Goal: Task Accomplishment & Management: Manage account settings

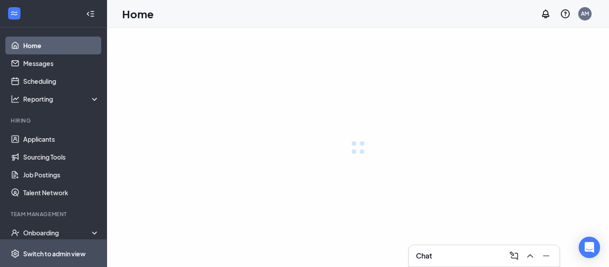
scroll to position [35, 0]
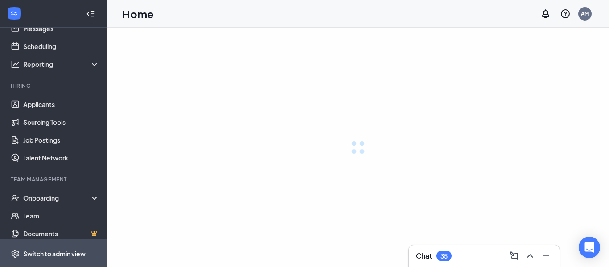
click at [71, 253] on div "Switch to admin view" at bounding box center [54, 253] width 62 height 9
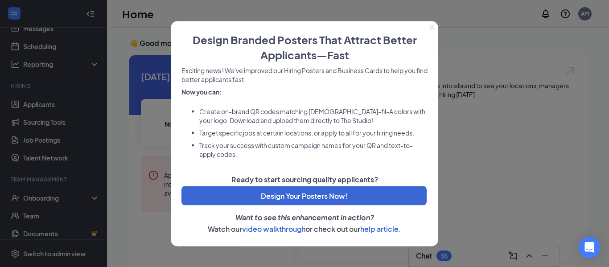
click at [431, 25] on icon "Close" at bounding box center [431, 27] width 5 height 5
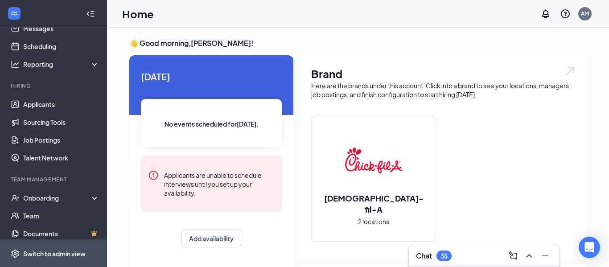
click at [13, 255] on icon "Settings" at bounding box center [15, 253] width 9 height 9
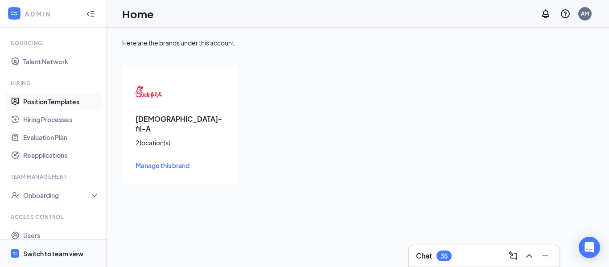
scroll to position [180, 0]
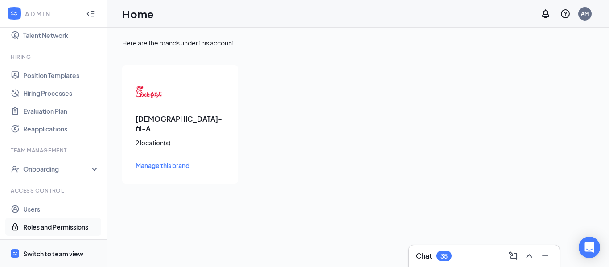
click at [64, 227] on link "Roles and Permissions" at bounding box center [61, 227] width 76 height 18
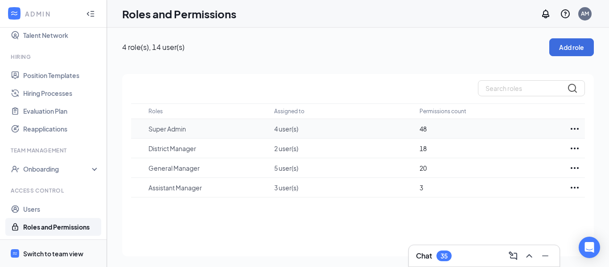
click at [181, 128] on p "Super Admin" at bounding box center [207, 128] width 117 height 9
click at [578, 130] on icon "Ellipses" at bounding box center [575, 129] width 11 height 11
click at [336, 214] on div "Roles Assigned to Permissions count Super Admin 4 user(s) 48 District Manager 2…" at bounding box center [358, 165] width 472 height 182
click at [162, 147] on p "District Manager" at bounding box center [207, 148] width 117 height 9
click at [572, 150] on icon "Ellipses" at bounding box center [575, 148] width 11 height 11
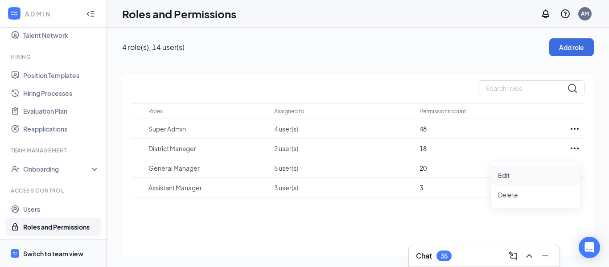
click at [527, 178] on p "Edit" at bounding box center [535, 175] width 75 height 9
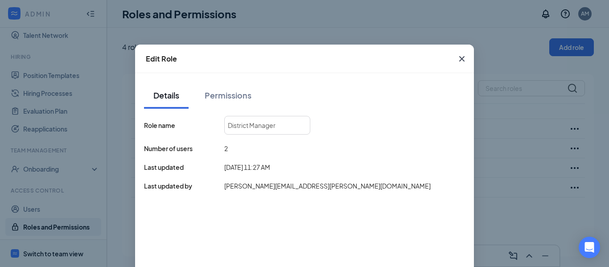
click at [224, 152] on span "2" at bounding box center [226, 149] width 4 height 10
click at [237, 100] on div "Permissions" at bounding box center [228, 95] width 47 height 11
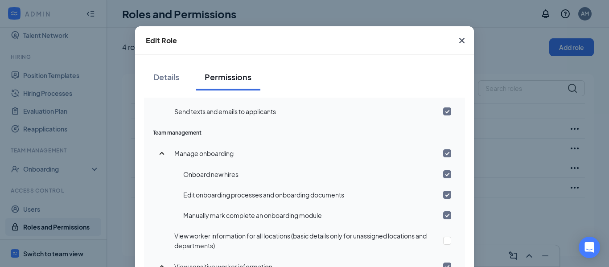
scroll to position [600, 0]
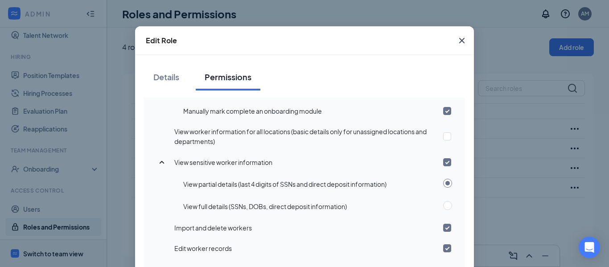
click at [462, 40] on icon "Cross" at bounding box center [461, 40] width 5 height 5
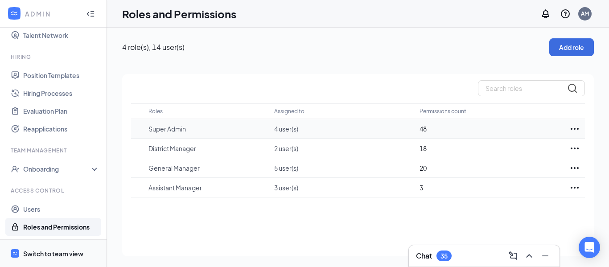
click at [289, 130] on p "4 user(s)" at bounding box center [342, 128] width 136 height 9
click at [572, 130] on icon "Ellipses" at bounding box center [575, 129] width 11 height 11
click at [520, 159] on p "Edit" at bounding box center [535, 155] width 75 height 9
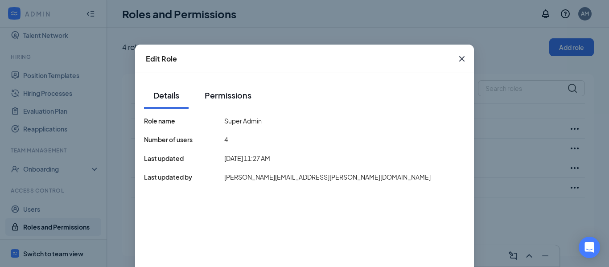
click at [238, 97] on div "Permissions" at bounding box center [228, 95] width 47 height 11
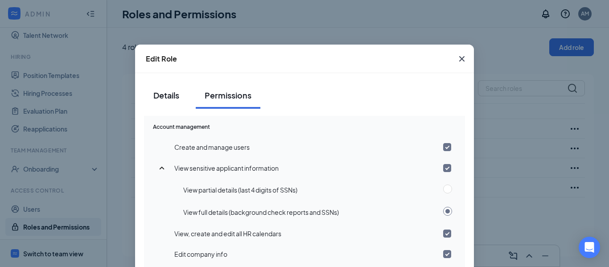
click at [169, 90] on div "Details" at bounding box center [166, 95] width 27 height 11
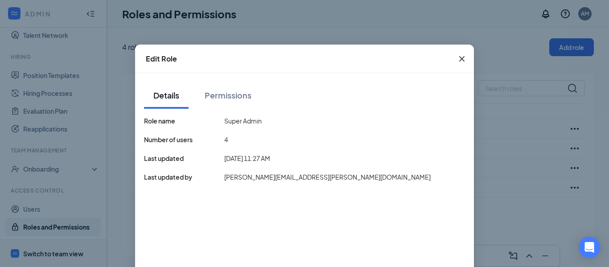
click at [466, 58] on icon "Cross" at bounding box center [462, 59] width 11 height 11
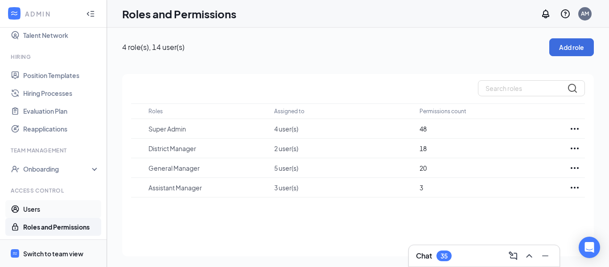
click at [59, 212] on link "Users" at bounding box center [61, 209] width 76 height 18
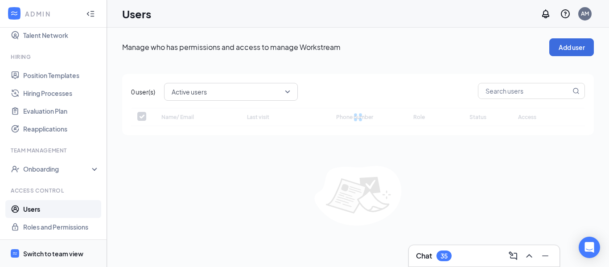
checkbox input "false"
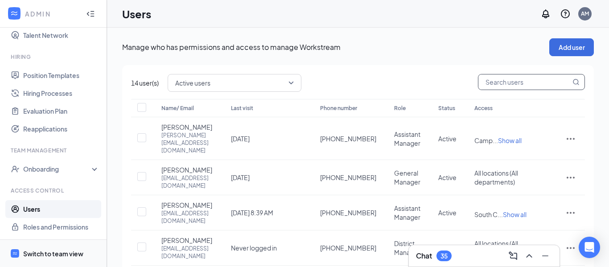
click at [500, 80] on input "text" at bounding box center [525, 81] width 92 height 15
type input "mon"
checkbox input "true"
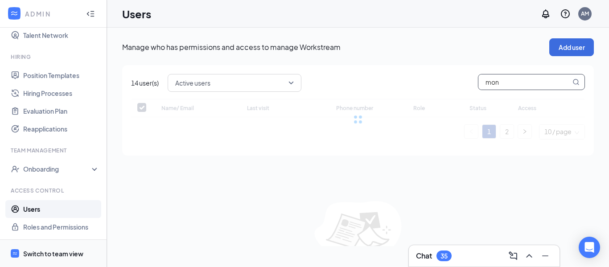
type input "mont"
checkbox input "false"
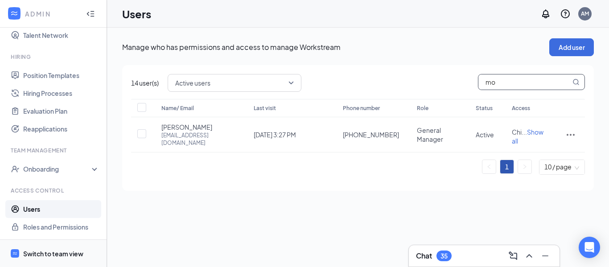
type input "m"
type input "[PERSON_NAME]"
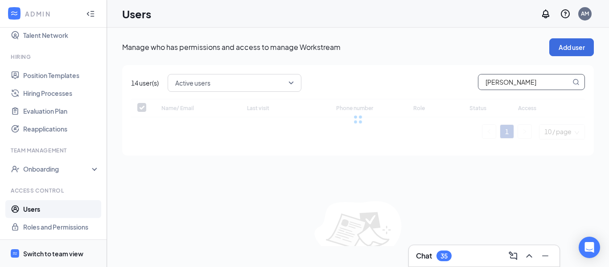
checkbox input "false"
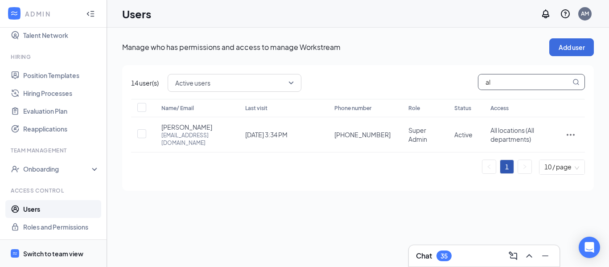
type input "a"
type input "feli"
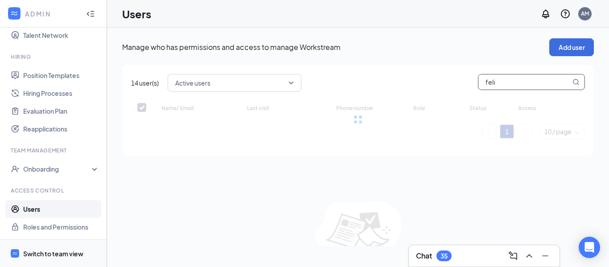
checkbox input "false"
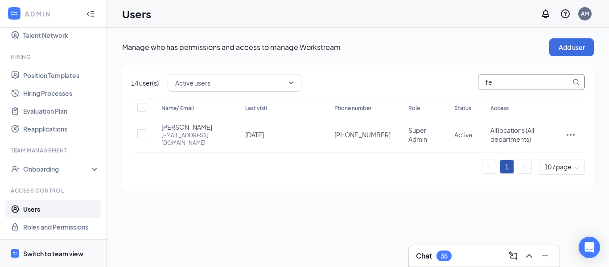
type input "f"
type input "seeg"
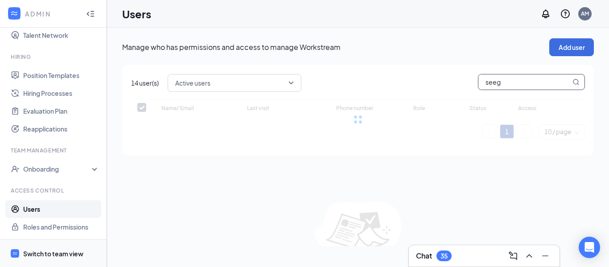
checkbox input "false"
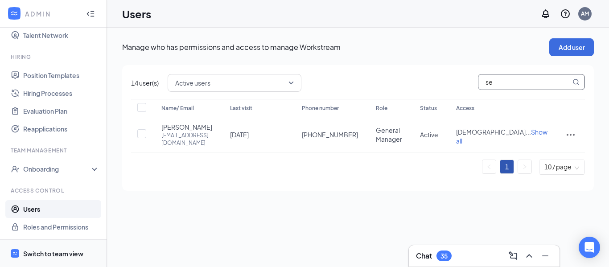
type input "s"
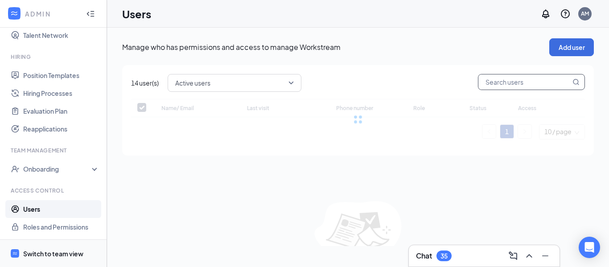
checkbox input "false"
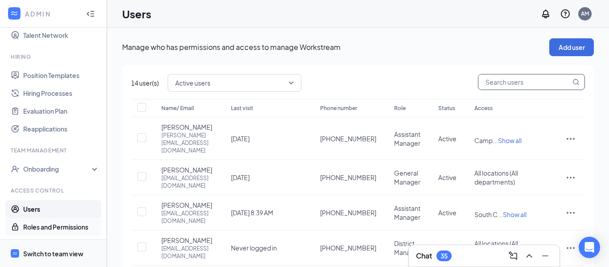
click at [72, 229] on link "Roles and Permissions" at bounding box center [61, 227] width 76 height 18
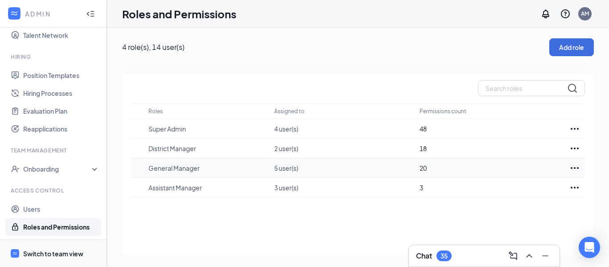
click at [574, 168] on icon "Ellipses" at bounding box center [575, 168] width 11 height 11
click at [498, 194] on p "Edit" at bounding box center [535, 194] width 75 height 9
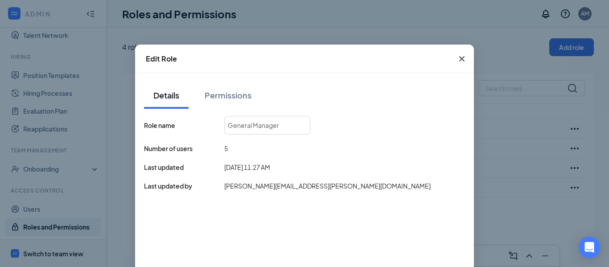
click at [209, 91] on div "Permissions" at bounding box center [228, 95] width 47 height 11
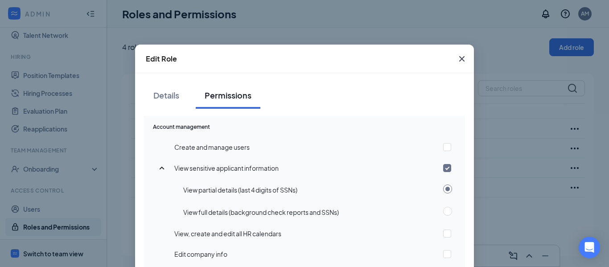
scroll to position [0, 0]
click at [163, 92] on div "Details" at bounding box center [166, 94] width 27 height 11
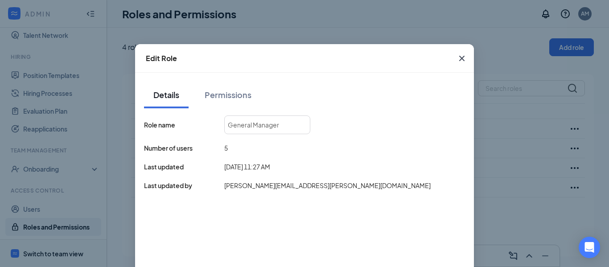
click at [461, 58] on icon "Cross" at bounding box center [461, 58] width 5 height 5
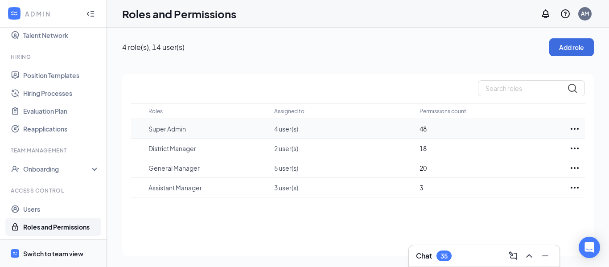
click at [577, 131] on icon "Ellipses" at bounding box center [575, 129] width 11 height 11
click at [512, 158] on p "Edit" at bounding box center [535, 155] width 75 height 9
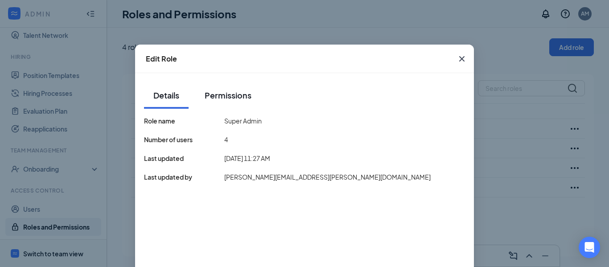
click at [227, 95] on div "Permissions" at bounding box center [228, 95] width 47 height 11
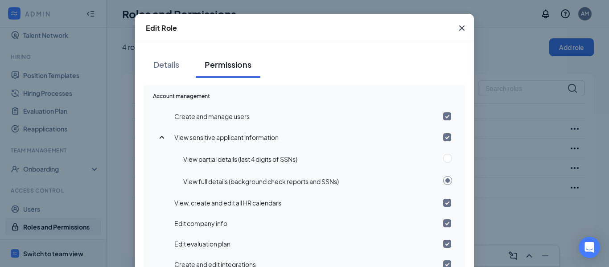
scroll to position [21, 0]
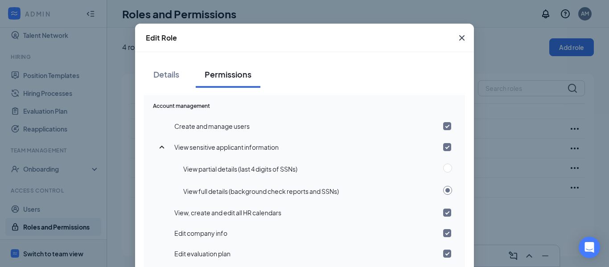
click at [461, 37] on icon "Cross" at bounding box center [461, 37] width 5 height 5
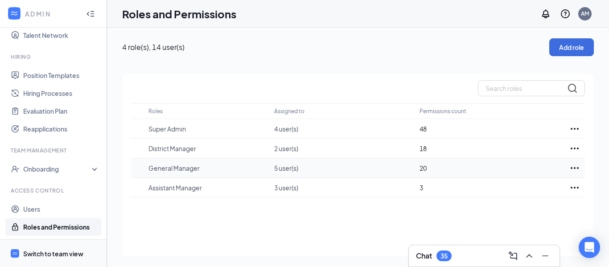
click at [571, 166] on icon "Ellipses" at bounding box center [575, 168] width 11 height 11
click at [512, 188] on div "Edit" at bounding box center [535, 195] width 89 height 20
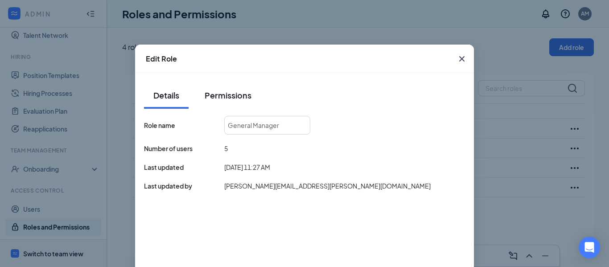
click at [244, 93] on div "Permissions" at bounding box center [228, 95] width 47 height 11
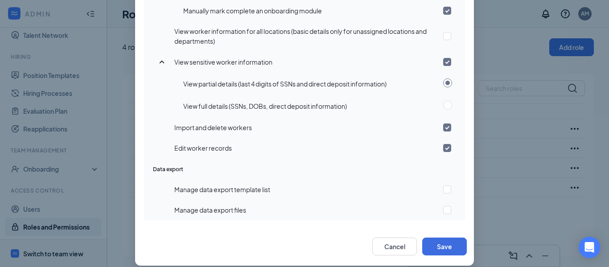
scroll to position [128, 0]
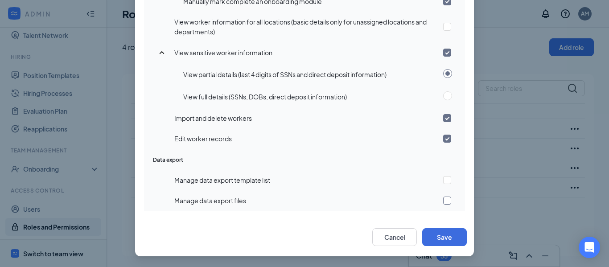
click at [445, 202] on input "checkbox" at bounding box center [447, 201] width 8 height 8
checkbox input "true"
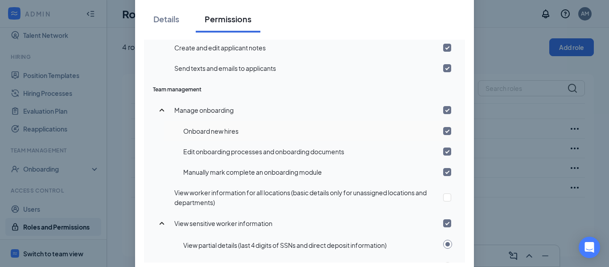
scroll to position [495, 0]
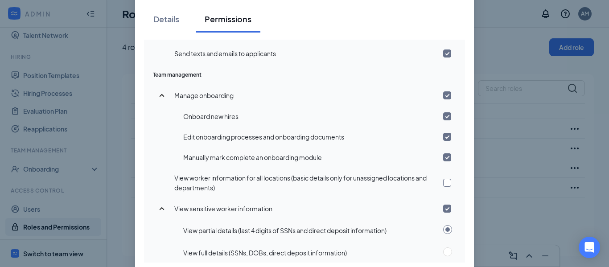
click at [445, 182] on input "checkbox" at bounding box center [447, 183] width 8 height 8
checkbox input "true"
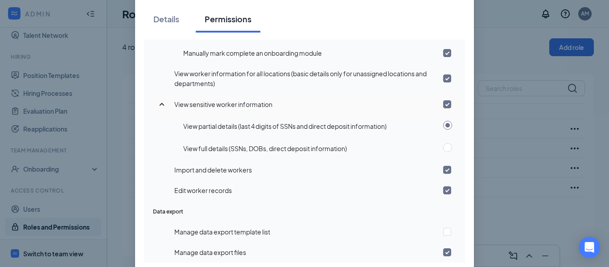
scroll to position [128, 0]
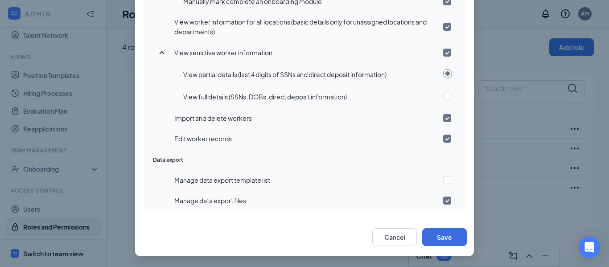
click at [450, 201] on input "checkbox" at bounding box center [447, 201] width 8 height 8
checkbox input "false"
click at [461, 238] on button "Save" at bounding box center [444, 237] width 45 height 18
